Goal: Download file/media

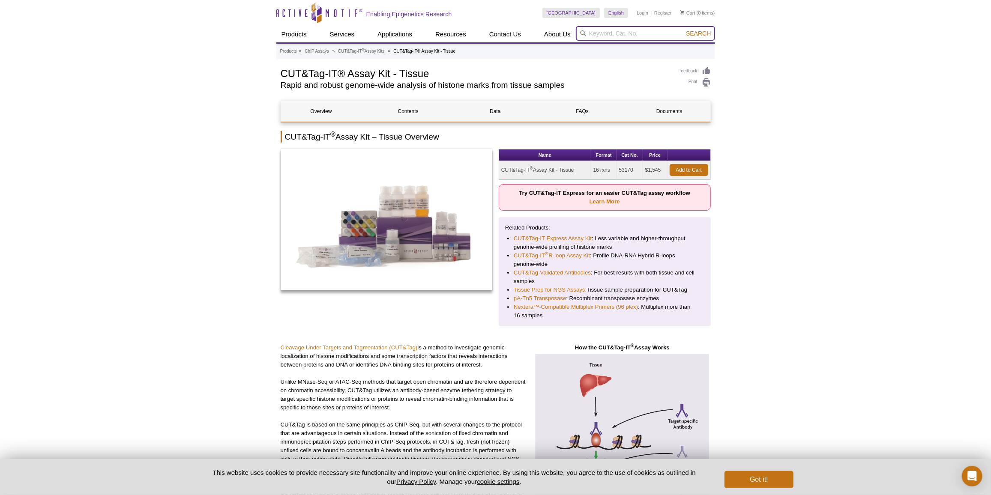
click at [620, 37] on input "search" at bounding box center [645, 33] width 139 height 15
paste input "40296"
type input "40296"
click at [693, 36] on span "Search" at bounding box center [698, 33] width 25 height 7
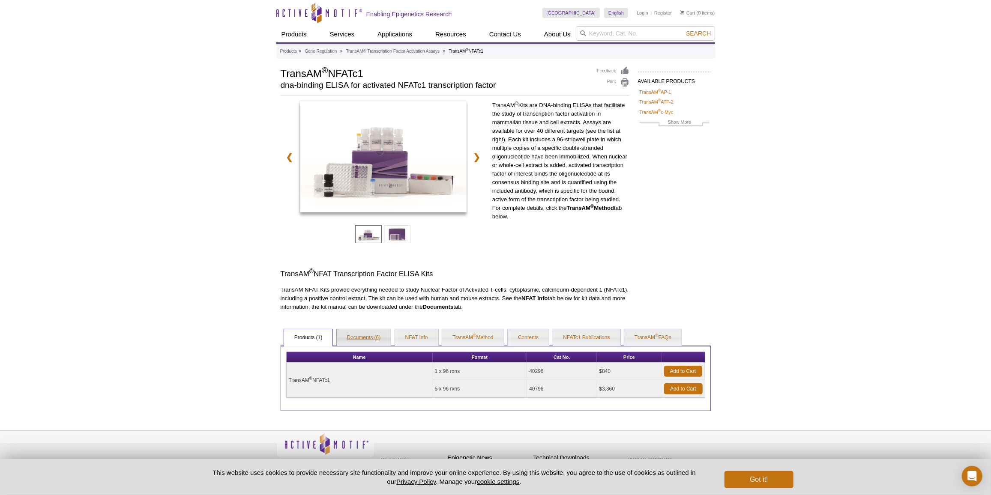
click at [374, 338] on link "Documents (6)" at bounding box center [364, 337] width 54 height 17
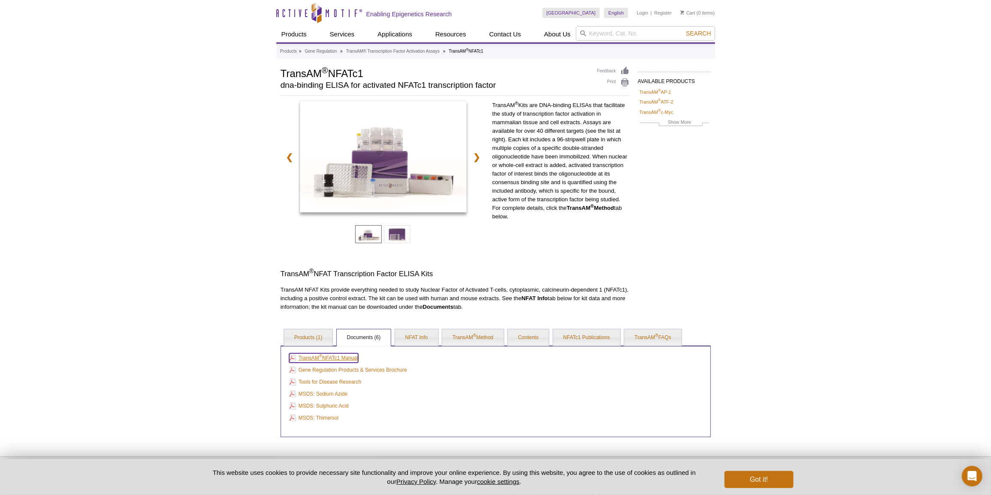
click at [354, 355] on link "TransAM ® NFATc1 Manual" at bounding box center [323, 357] width 69 height 9
